Goal: Information Seeking & Learning: Learn about a topic

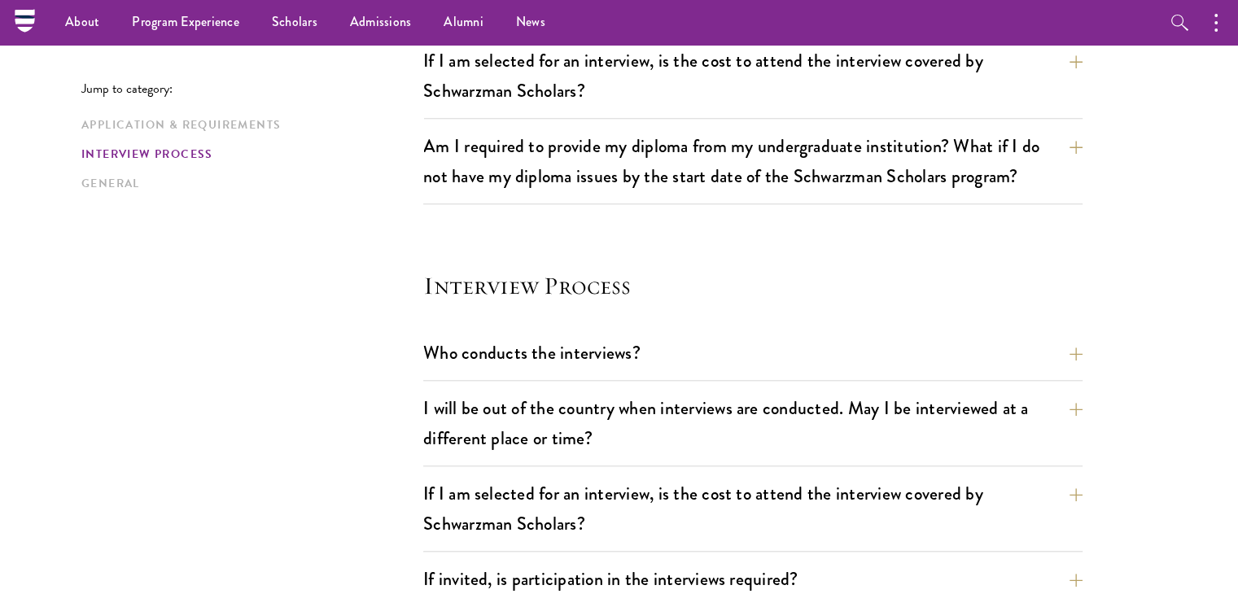
scroll to position [1529, 0]
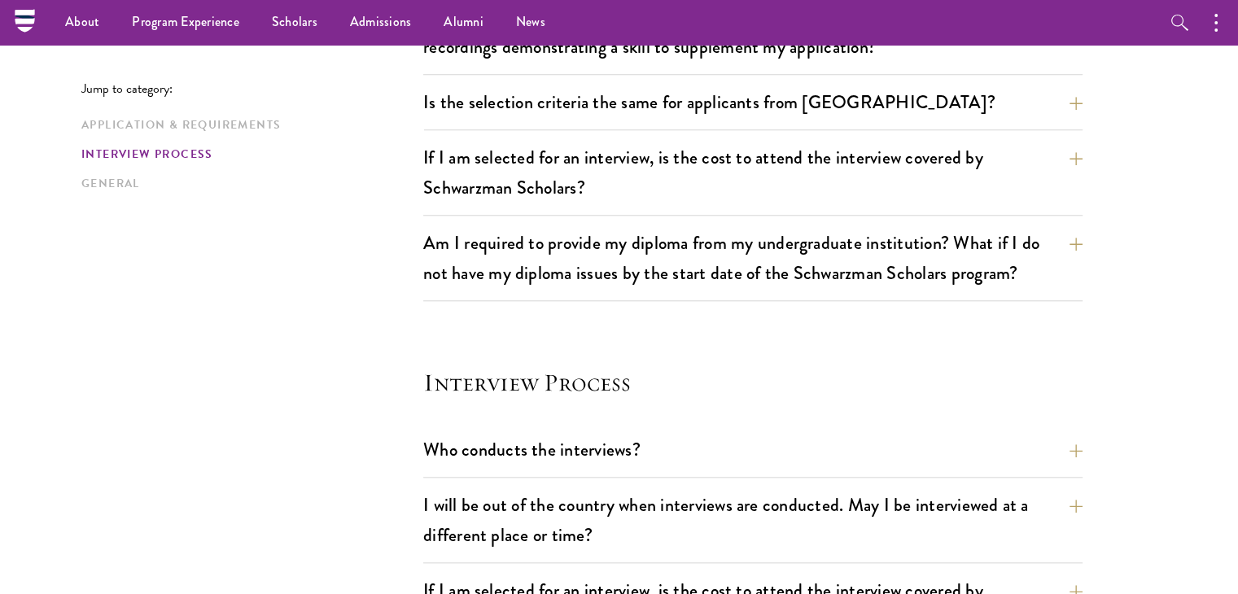
click at [304, 84] on p "Jump to category:" at bounding box center [252, 88] width 342 height 15
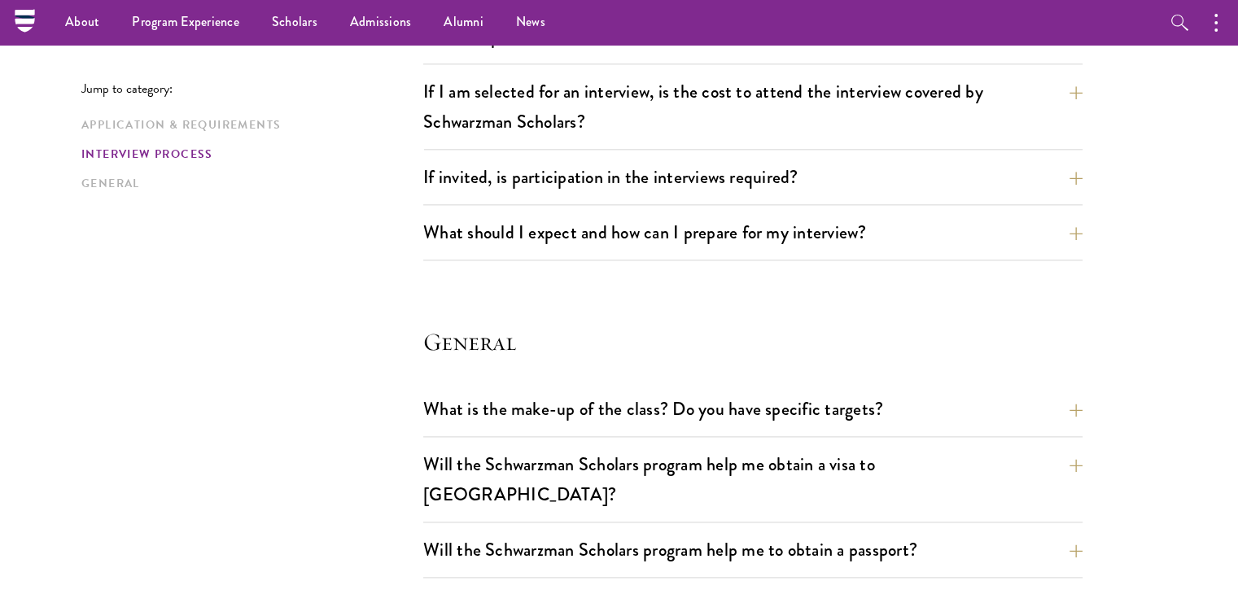
scroll to position [1872, 0]
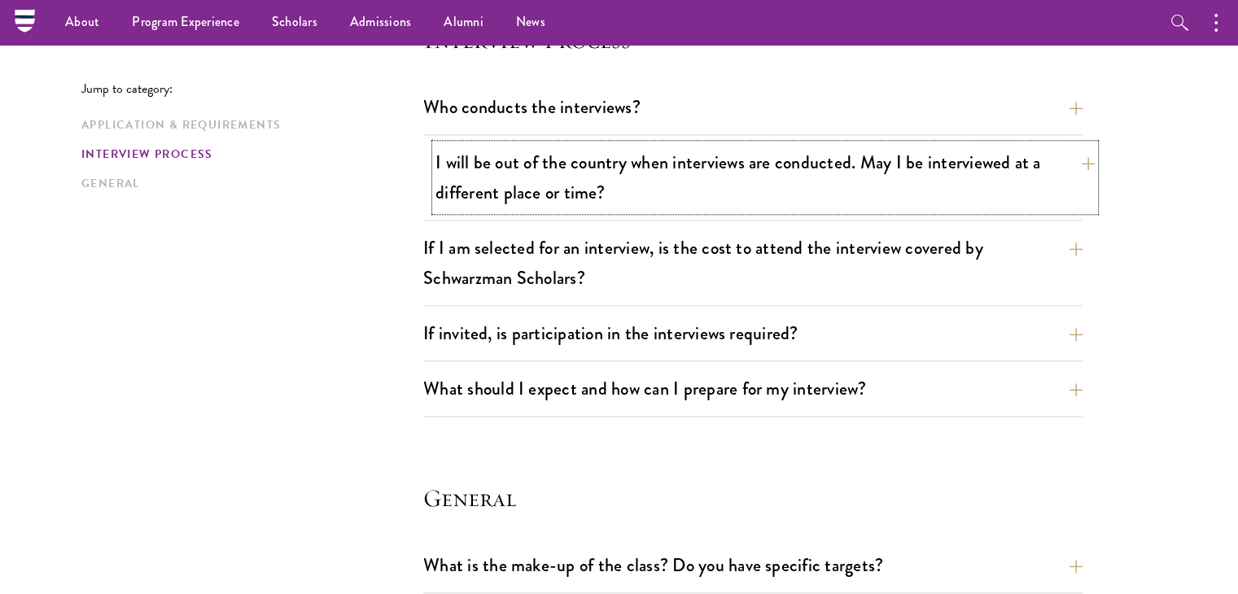
click at [772, 181] on button "I will be out of the country when interviews are conducted. May I be interviewe…" at bounding box center [764, 177] width 659 height 67
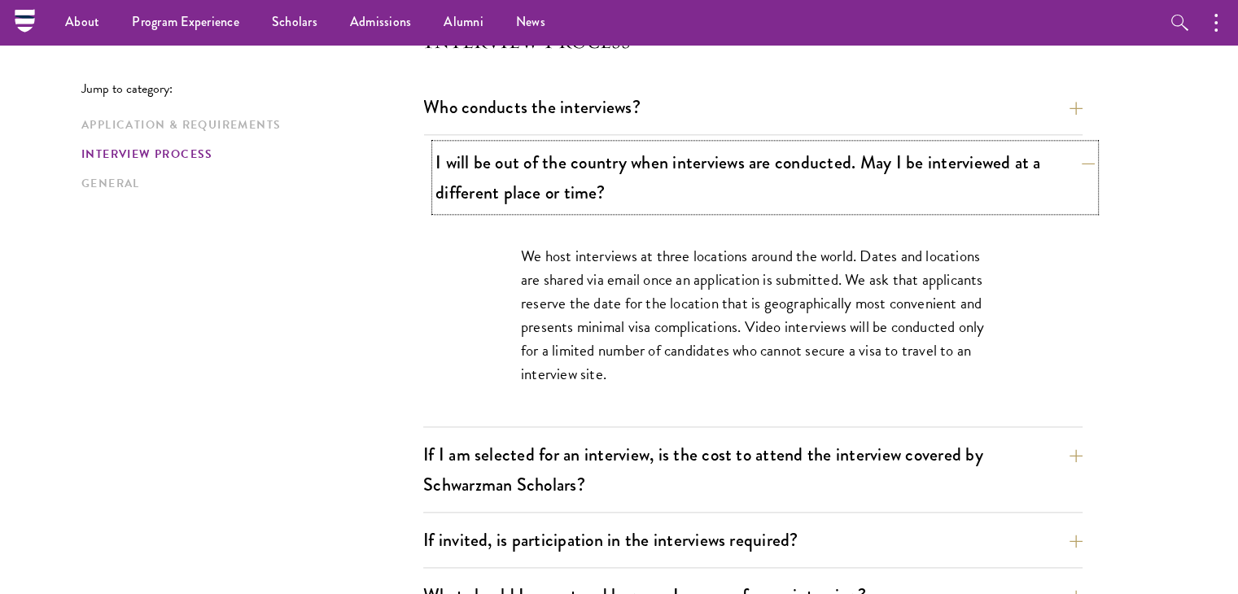
click at [772, 181] on button "I will be out of the country when interviews are conducted. May I be interviewe…" at bounding box center [764, 177] width 659 height 67
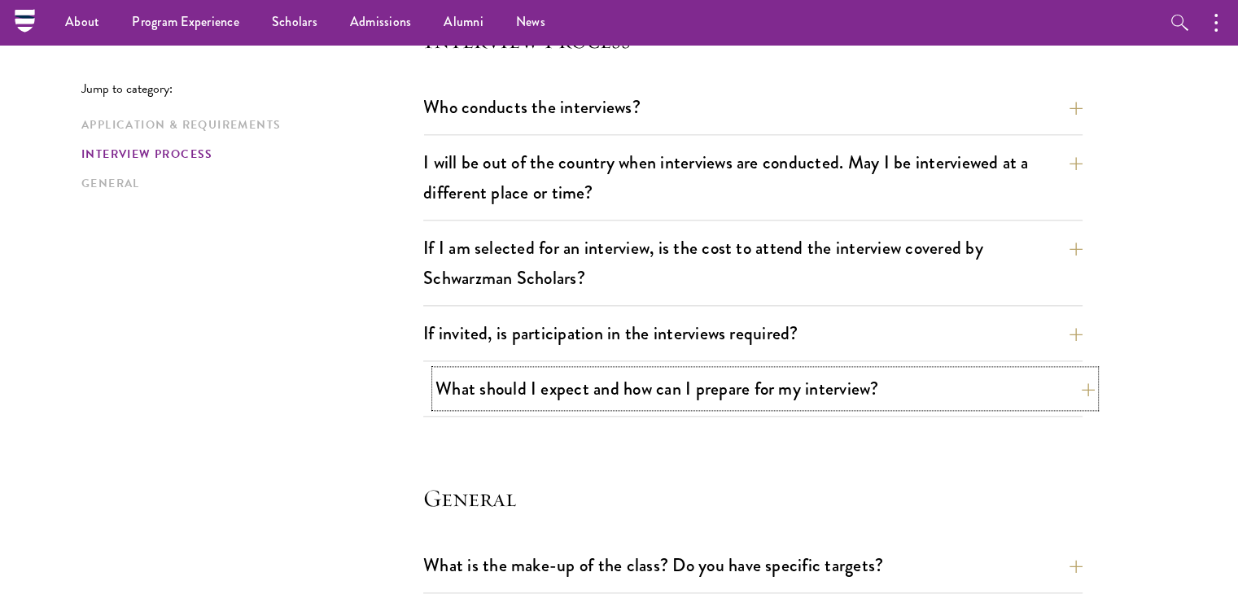
click at [727, 382] on button "What should I expect and how can I prepare for my interview?" at bounding box center [764, 388] width 659 height 37
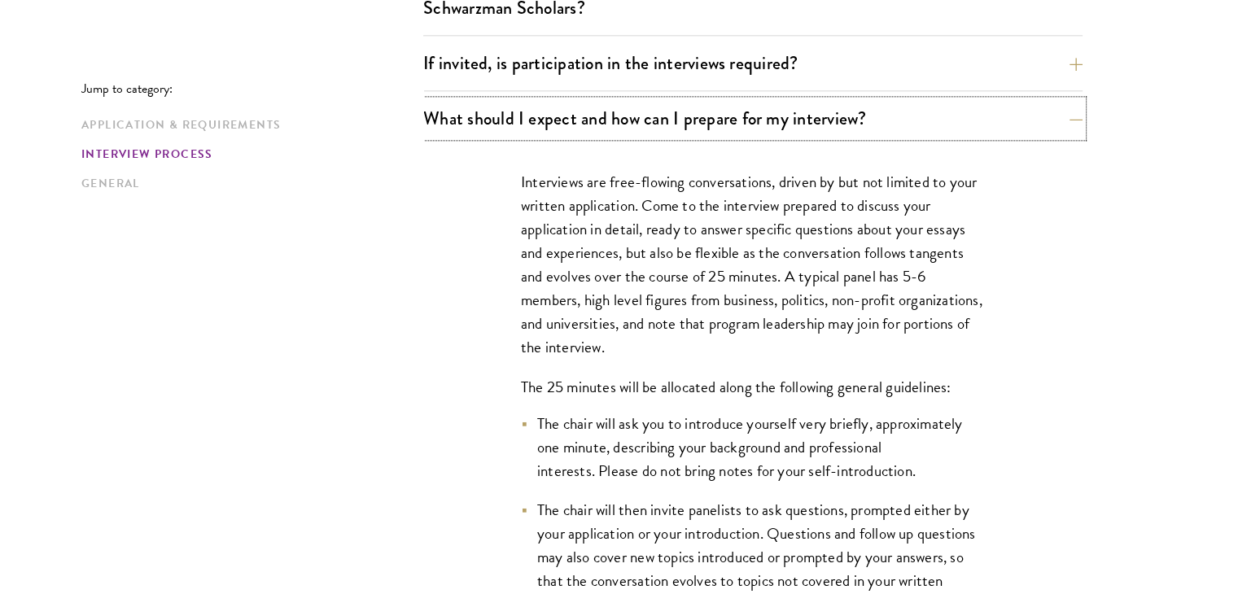
scroll to position [2197, 0]
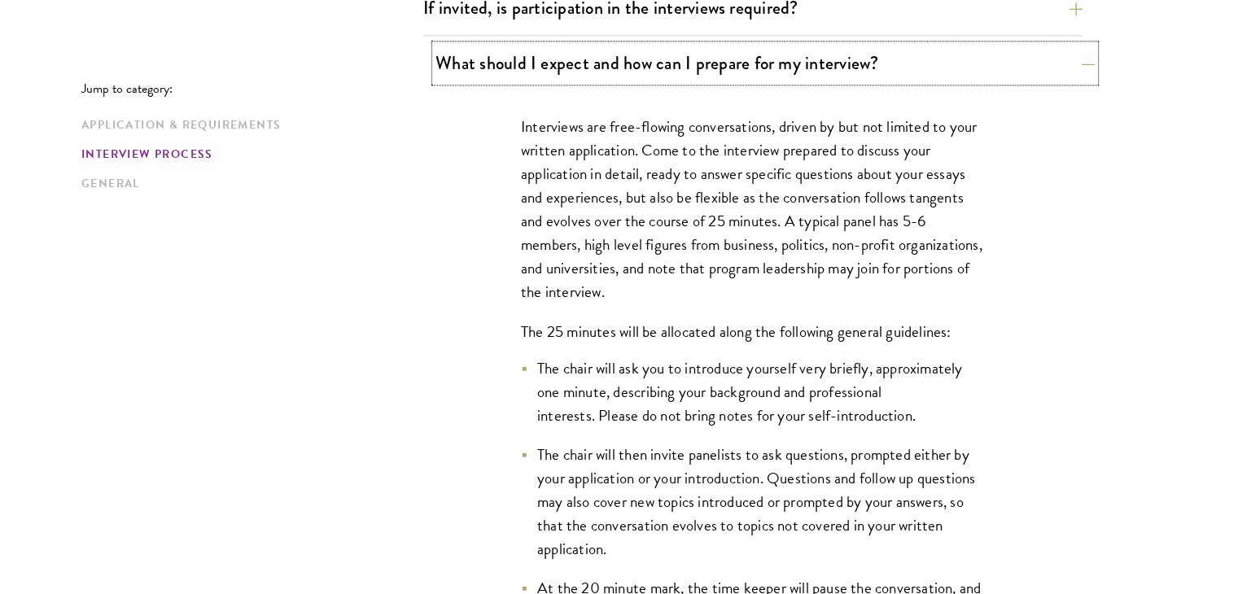
click at [741, 68] on button "What should I expect and how can I prepare for my interview?" at bounding box center [764, 63] width 659 height 37
